Goal: Transaction & Acquisition: Purchase product/service

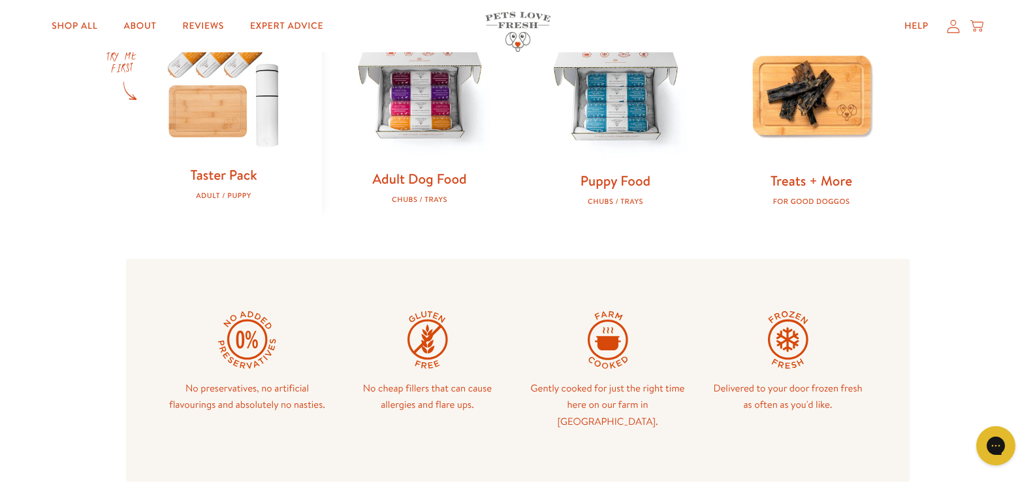
click at [407, 188] on link "Adult Dog Food" at bounding box center [419, 178] width 94 height 19
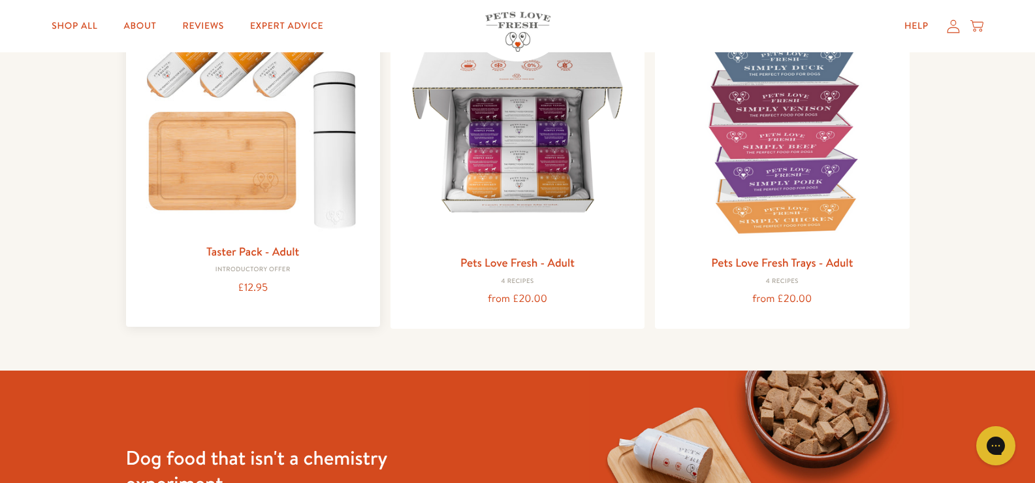
scroll to position [131, 0]
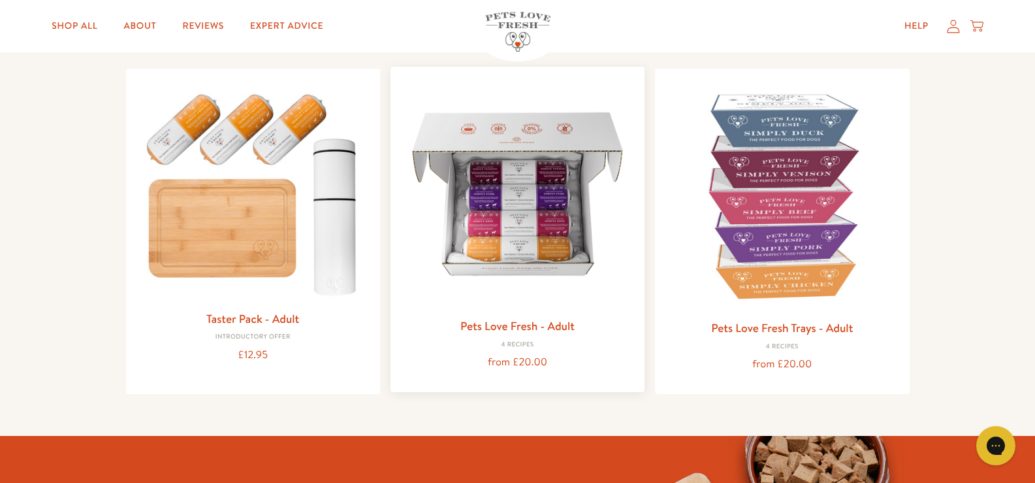
click at [513, 324] on link "Pets Love Fresh - Adult" at bounding box center [517, 325] width 114 height 16
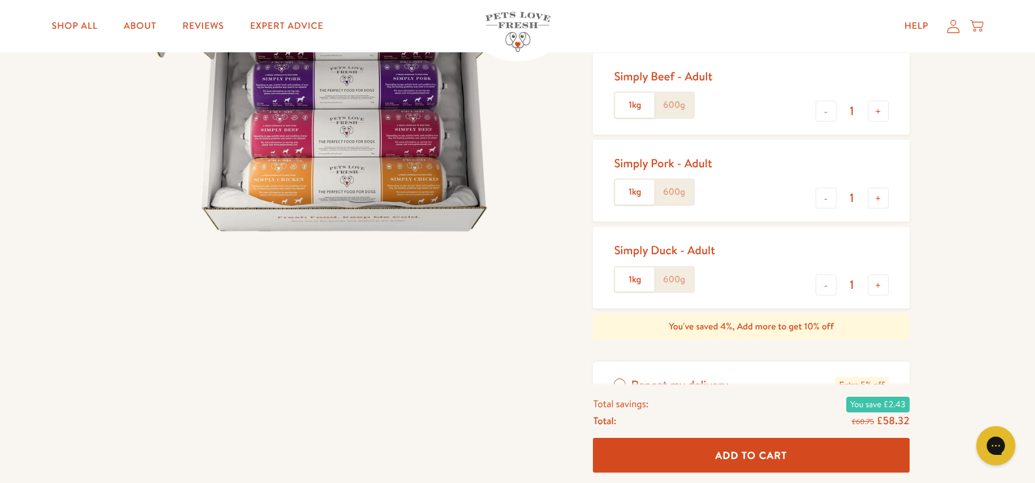
scroll to position [131, 0]
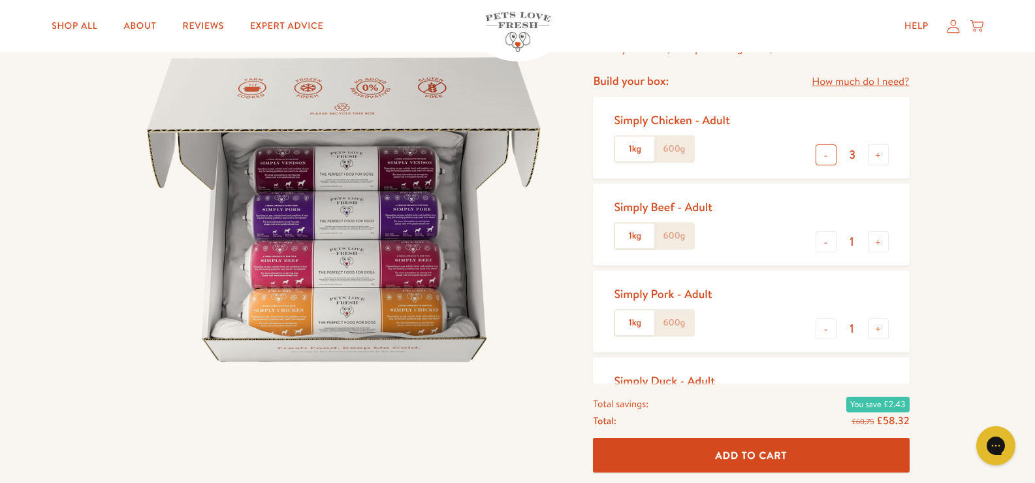
click at [821, 155] on button "-" at bounding box center [826, 154] width 21 height 21
type input "2"
click at [881, 242] on button "+" at bounding box center [878, 241] width 21 height 21
type input "2"
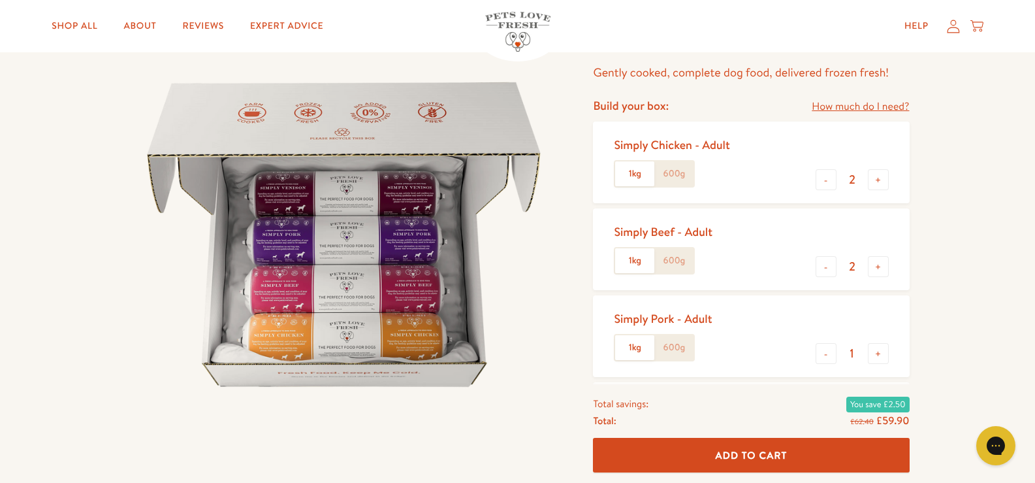
scroll to position [65, 0]
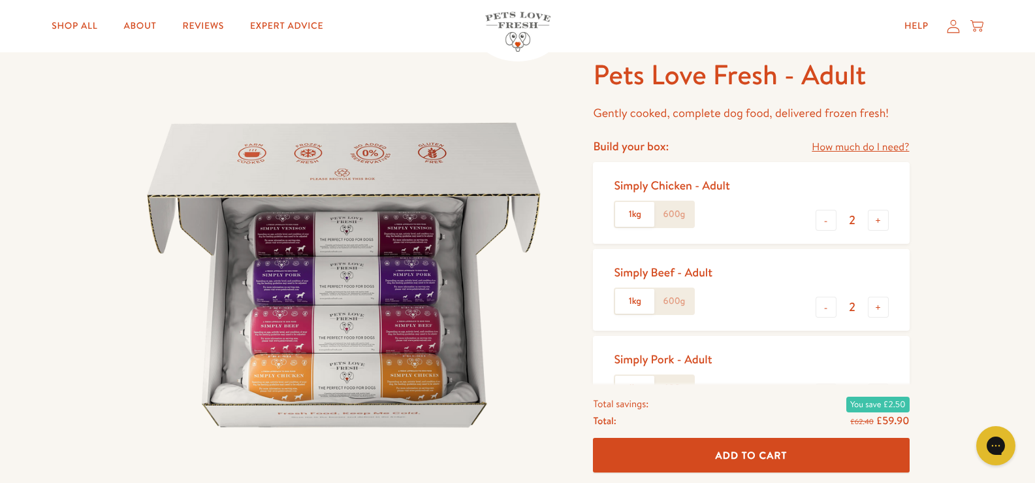
click at [681, 217] on label "600g" at bounding box center [673, 214] width 39 height 25
click at [0, 0] on input "600g" at bounding box center [0, 0] width 0 height 0
click at [671, 298] on label "600g" at bounding box center [673, 301] width 39 height 25
click at [0, 0] on input "600g" at bounding box center [0, 0] width 0 height 0
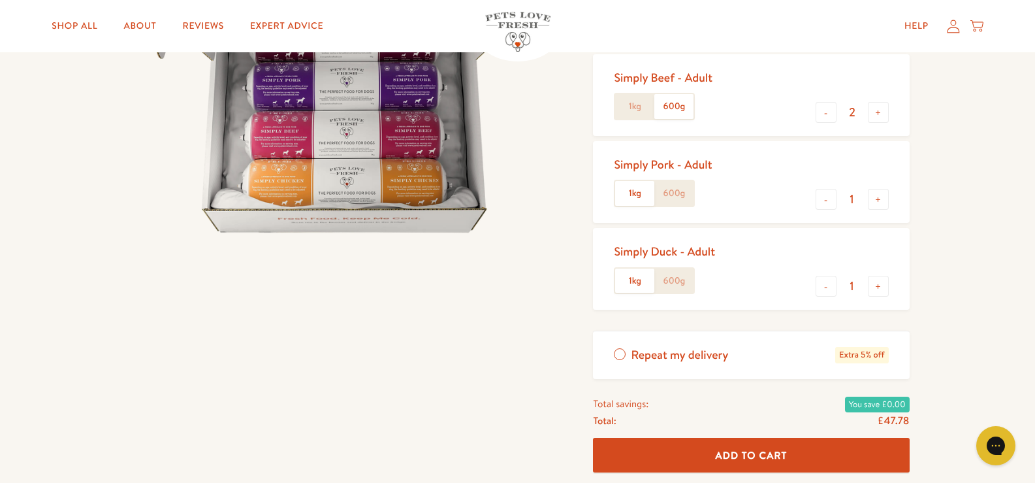
scroll to position [261, 0]
click at [676, 277] on label "600g" at bounding box center [673, 279] width 39 height 25
click at [0, 0] on input "600g" at bounding box center [0, 0] width 0 height 0
click at [674, 190] on label "600g" at bounding box center [673, 192] width 39 height 25
click at [0, 0] on input "600g" at bounding box center [0, 0] width 0 height 0
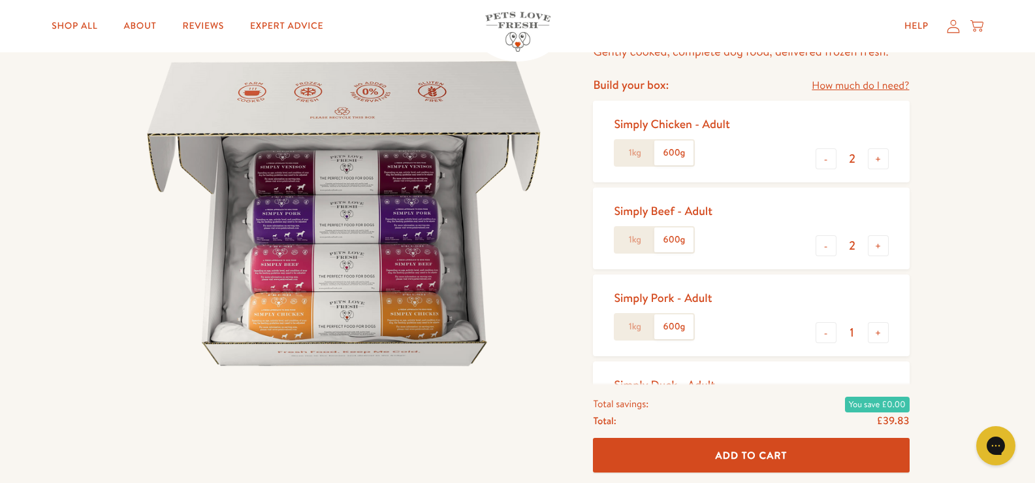
scroll to position [131, 0]
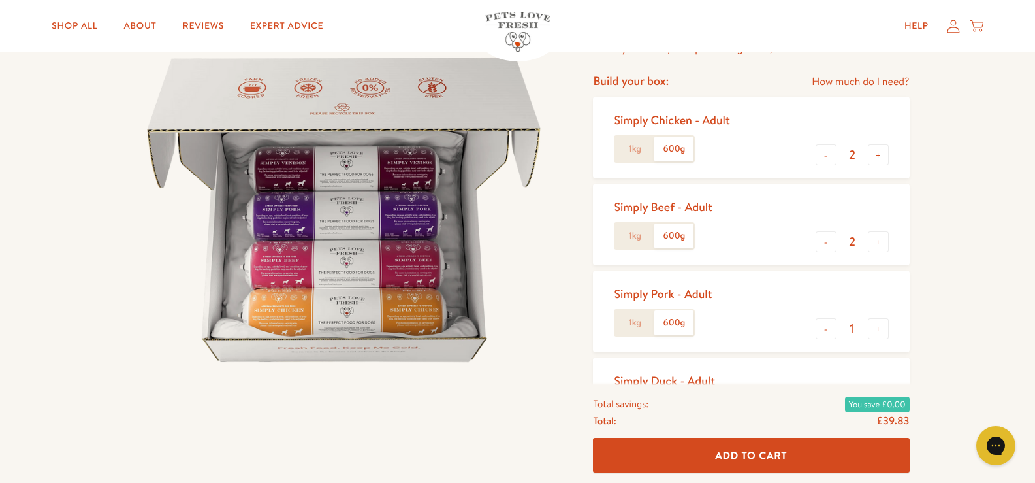
click at [634, 158] on label "1kg" at bounding box center [634, 148] width 39 height 25
click at [0, 0] on input "1kg" at bounding box center [0, 0] width 0 height 0
click at [633, 234] on label "1kg" at bounding box center [634, 235] width 39 height 25
click at [0, 0] on input "1kg" at bounding box center [0, 0] width 0 height 0
click at [629, 319] on label "1kg" at bounding box center [634, 322] width 39 height 25
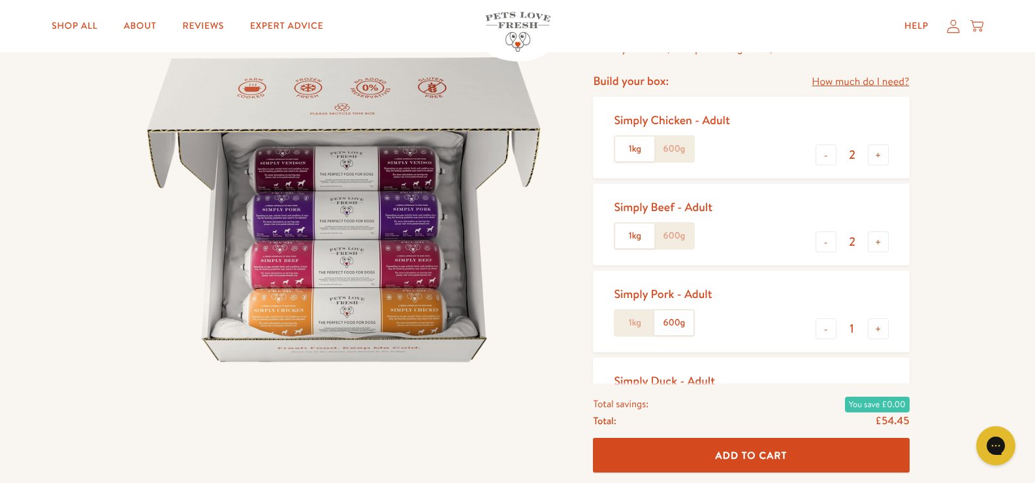
click at [0, 0] on input "1kg" at bounding box center [0, 0] width 0 height 0
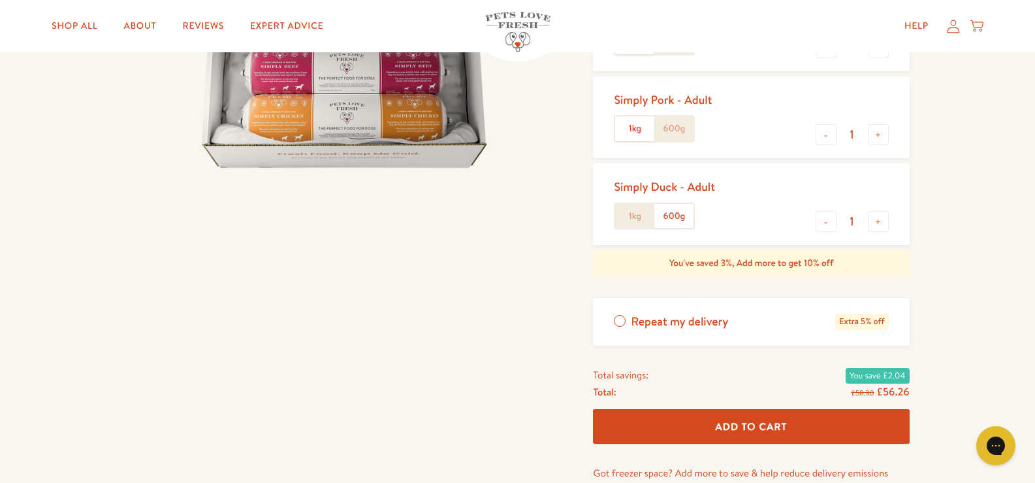
scroll to position [326, 0]
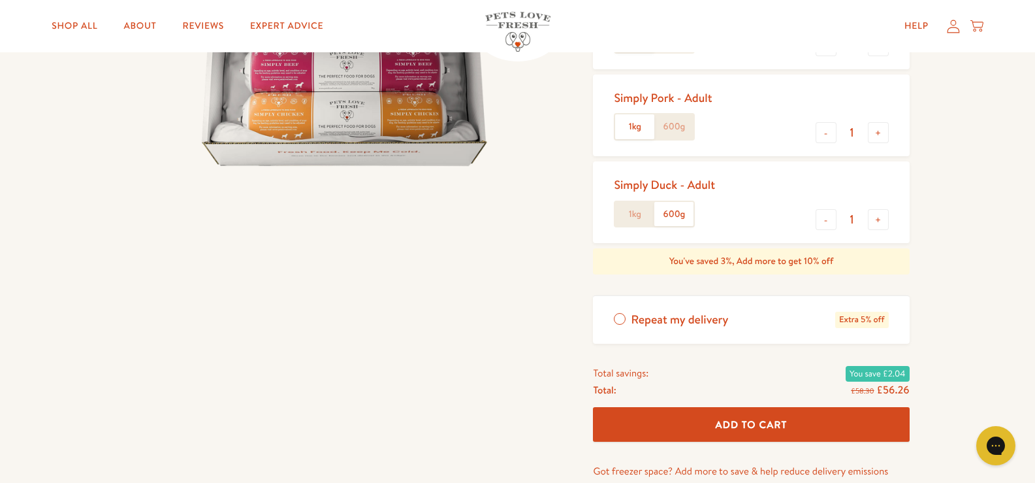
click at [635, 217] on label "1kg" at bounding box center [634, 214] width 39 height 25
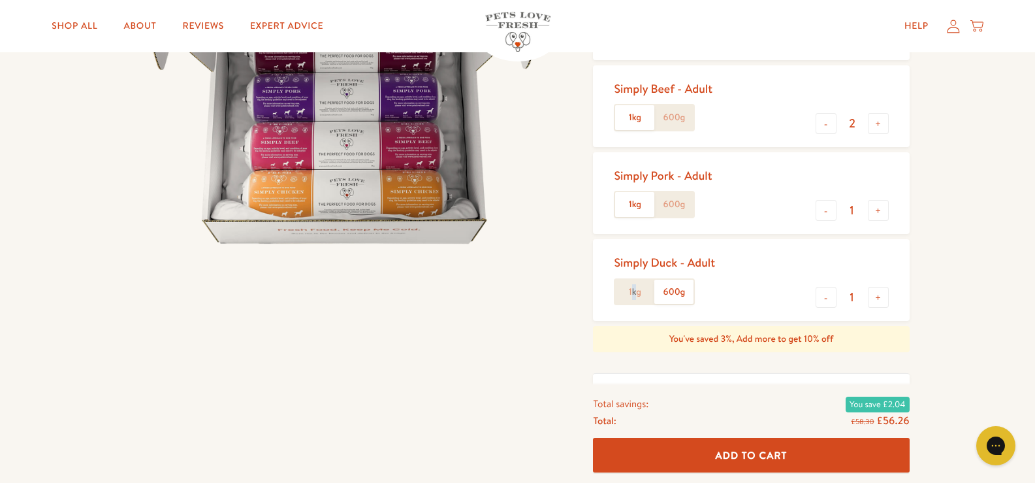
scroll to position [196, 0]
